Goal: Book appointment/travel/reservation

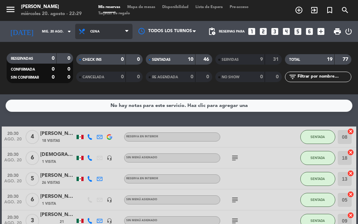
click at [118, 35] on span "Cena" at bounding box center [103, 31] width 57 height 15
click at [110, 60] on div "menu [PERSON_NAME] [DATE] 20. agosto - 22:29 Mis reservas Mapa de mesas Disponi…" at bounding box center [179, 47] width 358 height 94
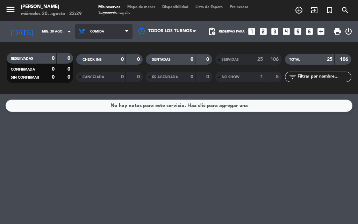
click at [128, 29] on icon at bounding box center [126, 32] width 3 height 6
click at [101, 77] on div "menu [PERSON_NAME] [DATE] 20. agosto - 22:29 Mis reservas Mapa de mesas Disponi…" at bounding box center [179, 47] width 358 height 94
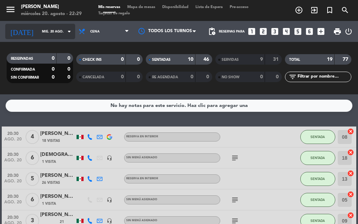
click at [65, 31] on icon "arrow_drop_down" at bounding box center [69, 31] width 8 height 8
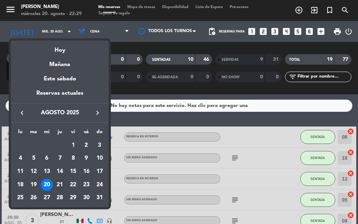
click at [60, 183] on div "21" at bounding box center [60, 185] width 12 height 12
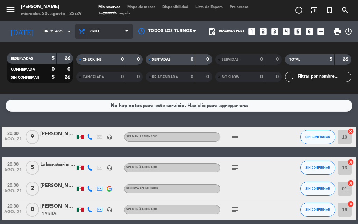
click at [126, 33] on icon at bounding box center [126, 32] width 3 height 6
click at [99, 77] on div "menu [PERSON_NAME] [DATE] 20. agosto - 22:29 Mis reservas Mapa de mesas Disponi…" at bounding box center [179, 47] width 358 height 94
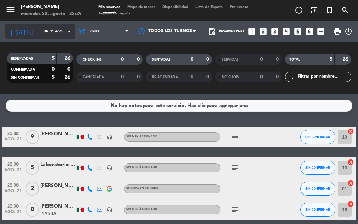
click at [65, 31] on icon "arrow_drop_down" at bounding box center [69, 31] width 8 height 8
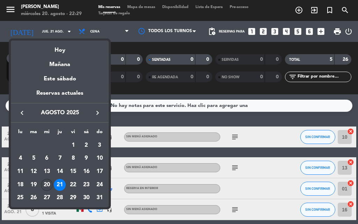
click at [49, 184] on div "20" at bounding box center [47, 185] width 12 height 12
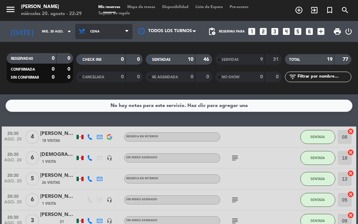
click at [120, 35] on span "Cena" at bounding box center [103, 31] width 57 height 15
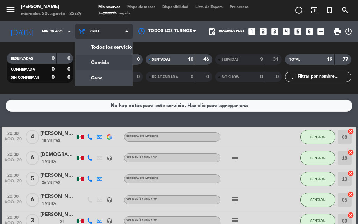
click at [102, 61] on div "menu [PERSON_NAME] [DATE] 20. agosto - 22:29 Mis reservas Mapa de mesas Disponi…" at bounding box center [179, 47] width 358 height 94
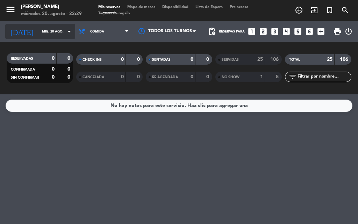
click at [65, 33] on icon "arrow_drop_down" at bounding box center [69, 31] width 8 height 8
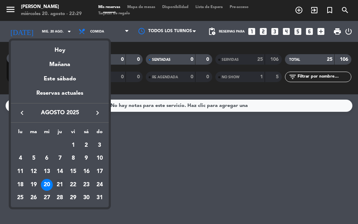
click at [63, 183] on div "21" at bounding box center [60, 185] width 12 height 12
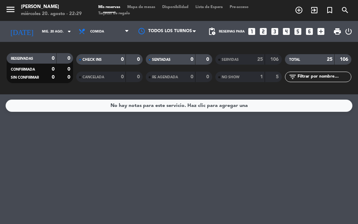
type input "jue. 21 ago."
